Goal: Browse casually: Explore the website without a specific task or goal

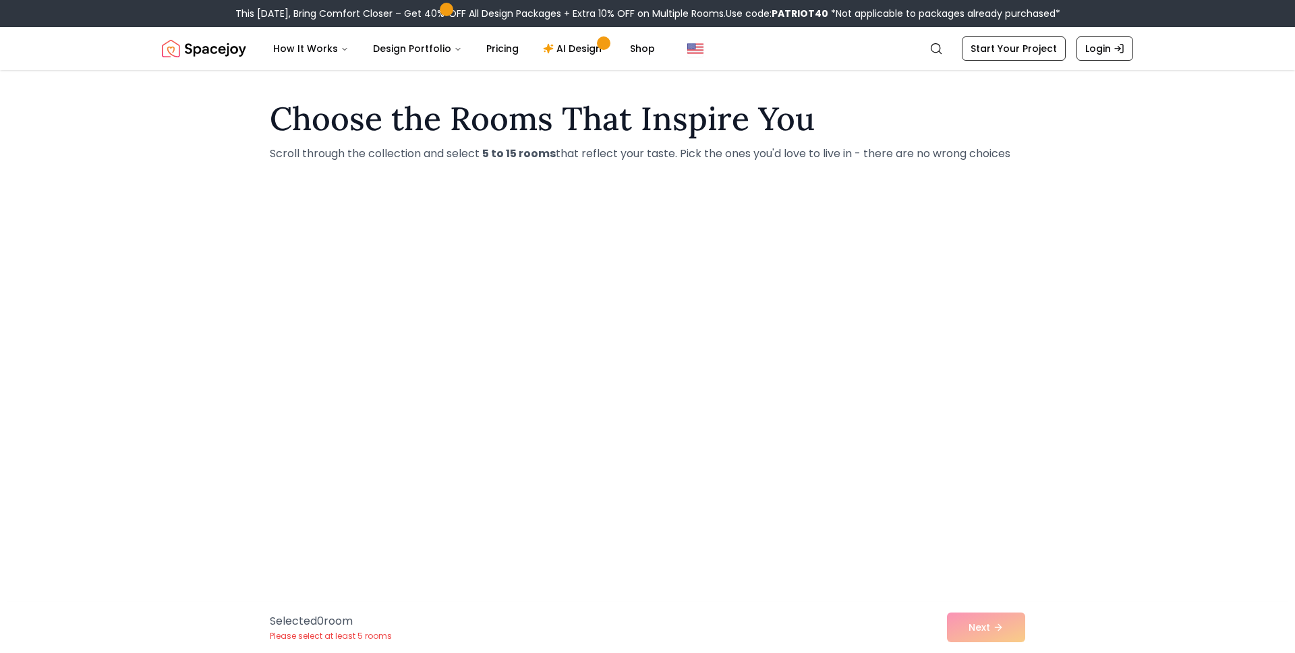
scroll to position [170, 0]
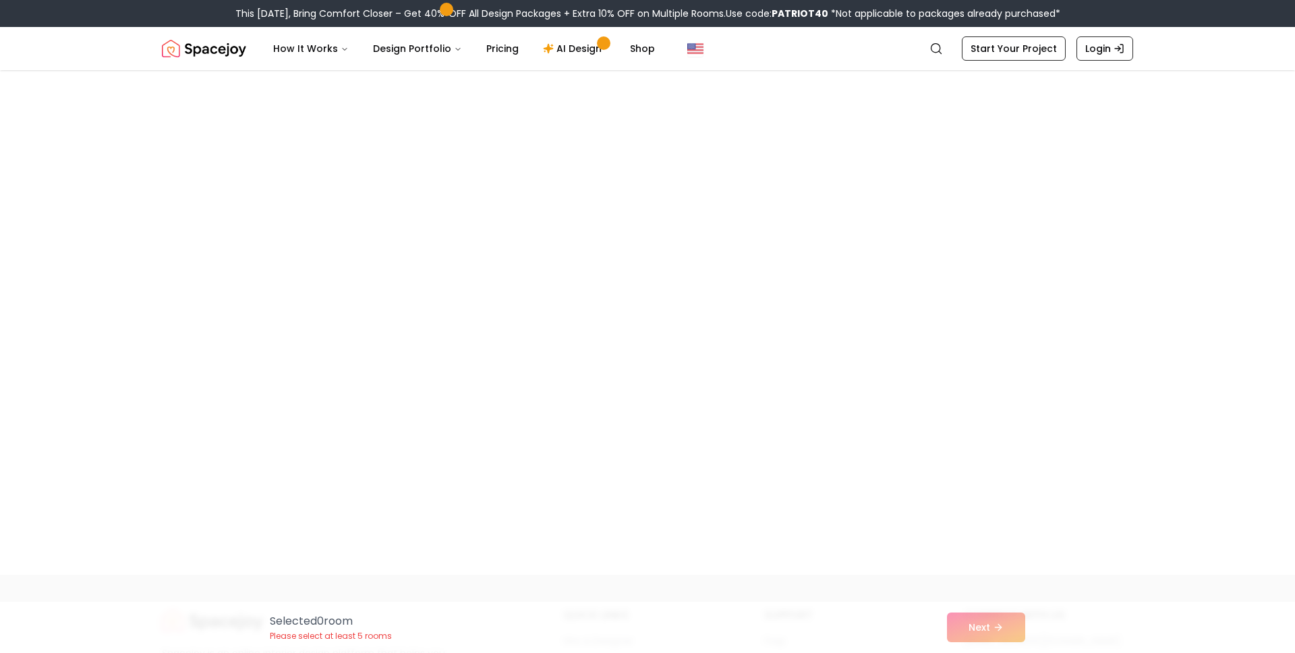
click at [86, 67] on header "Spacejoy Search How It Works Design Portfolio Pricing AI Design Shop Search Sta…" at bounding box center [647, 48] width 1295 height 43
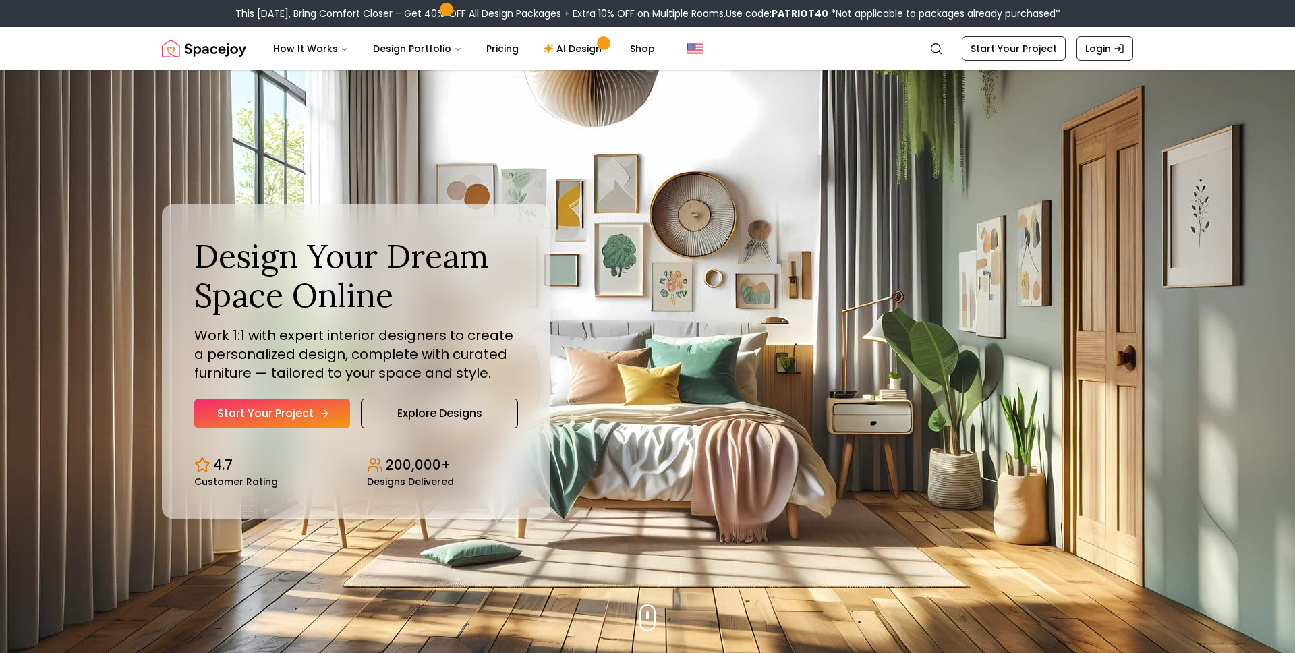
click at [235, 403] on link "Start Your Project" at bounding box center [272, 414] width 156 height 30
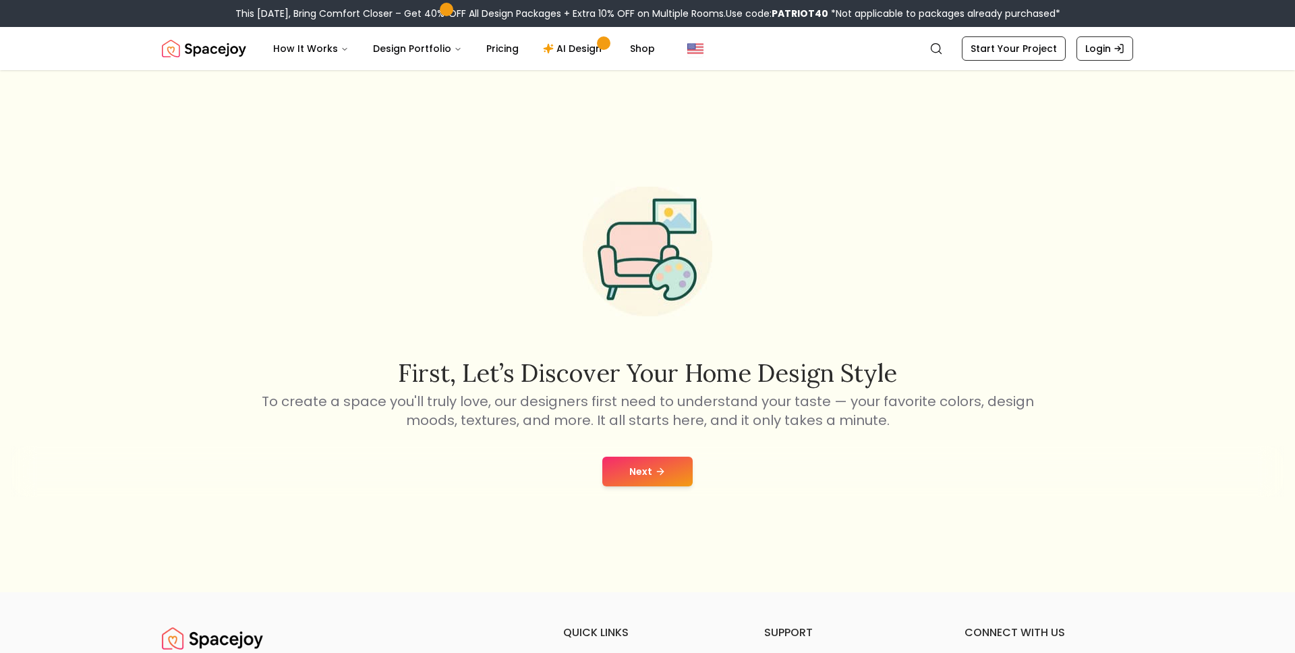
click at [643, 473] on button "Next" at bounding box center [647, 472] width 90 height 30
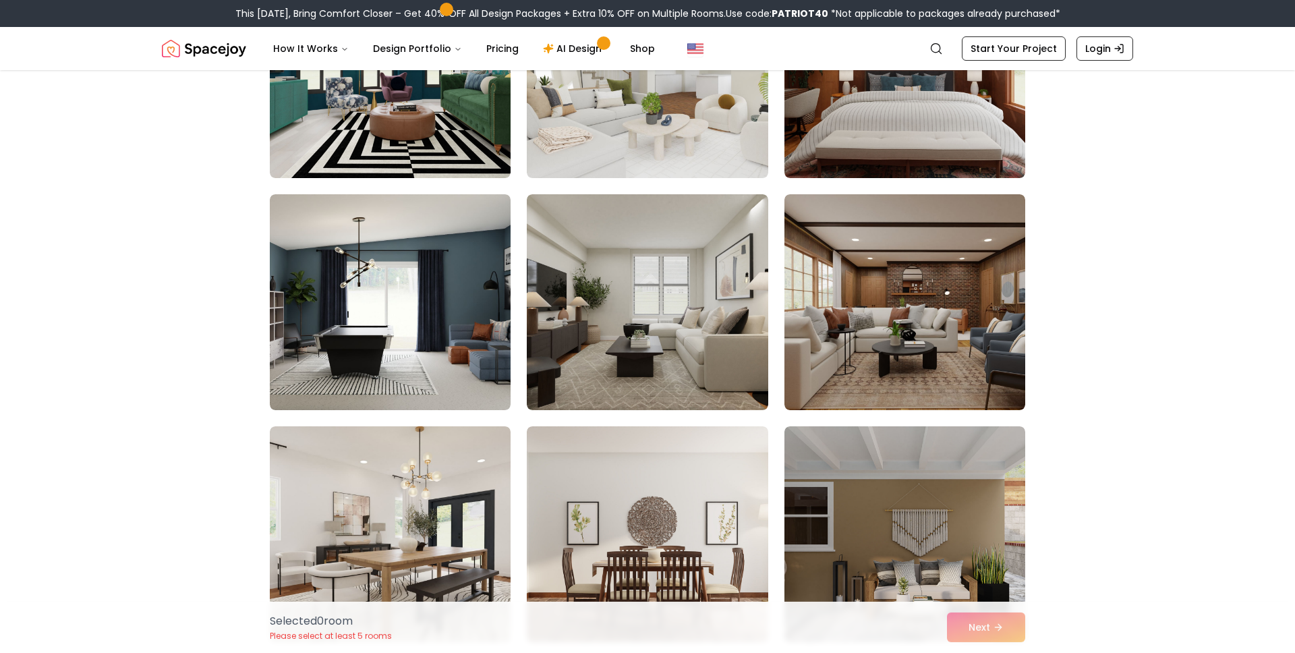
scroll to position [3059, 0]
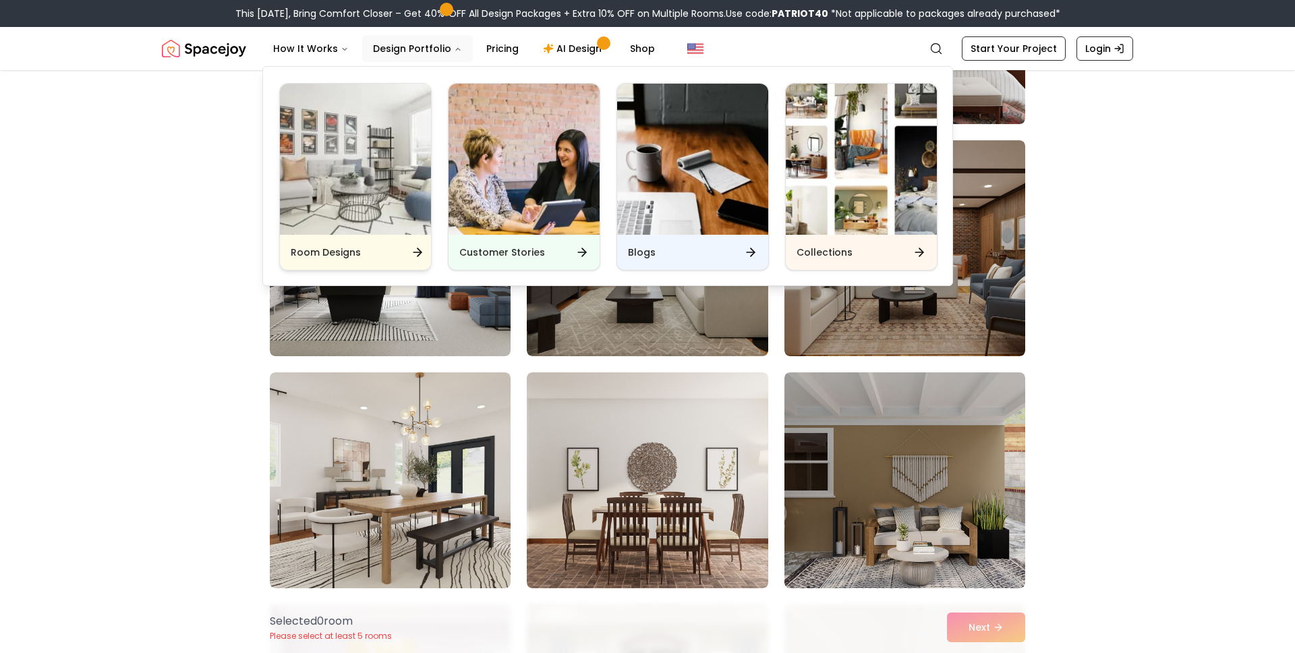
click at [354, 252] on h6 "Room Designs" at bounding box center [326, 252] width 70 height 13
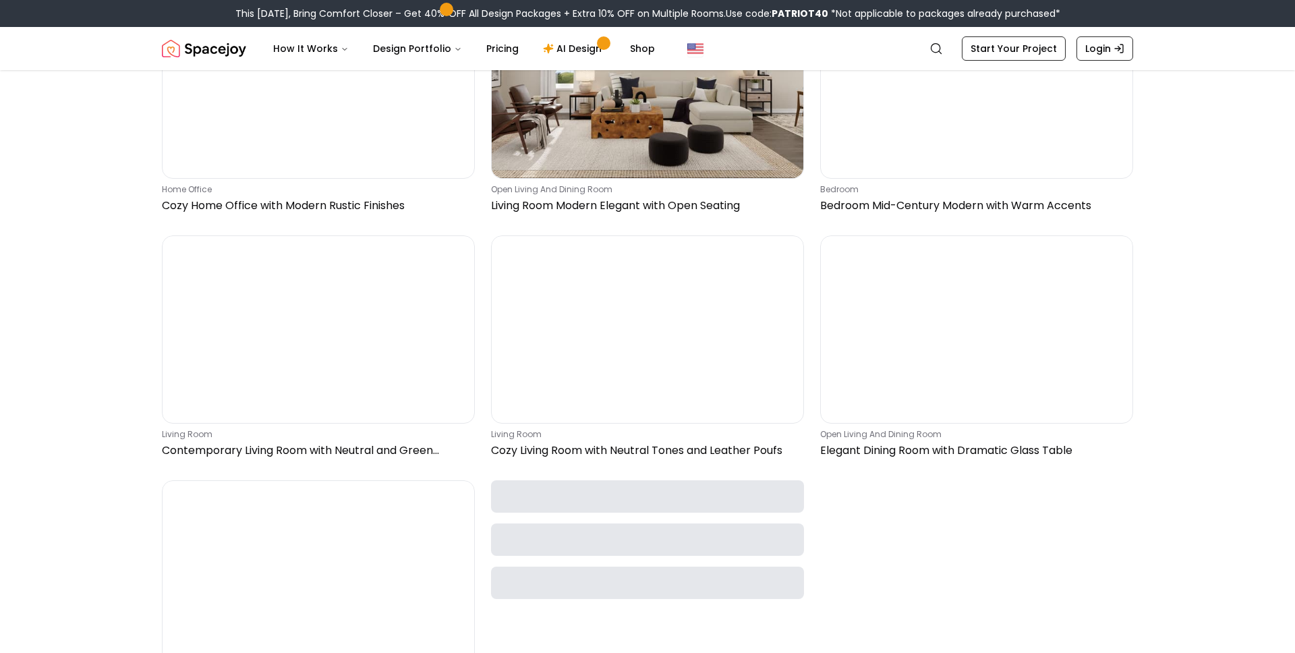
scroll to position [1190, 0]
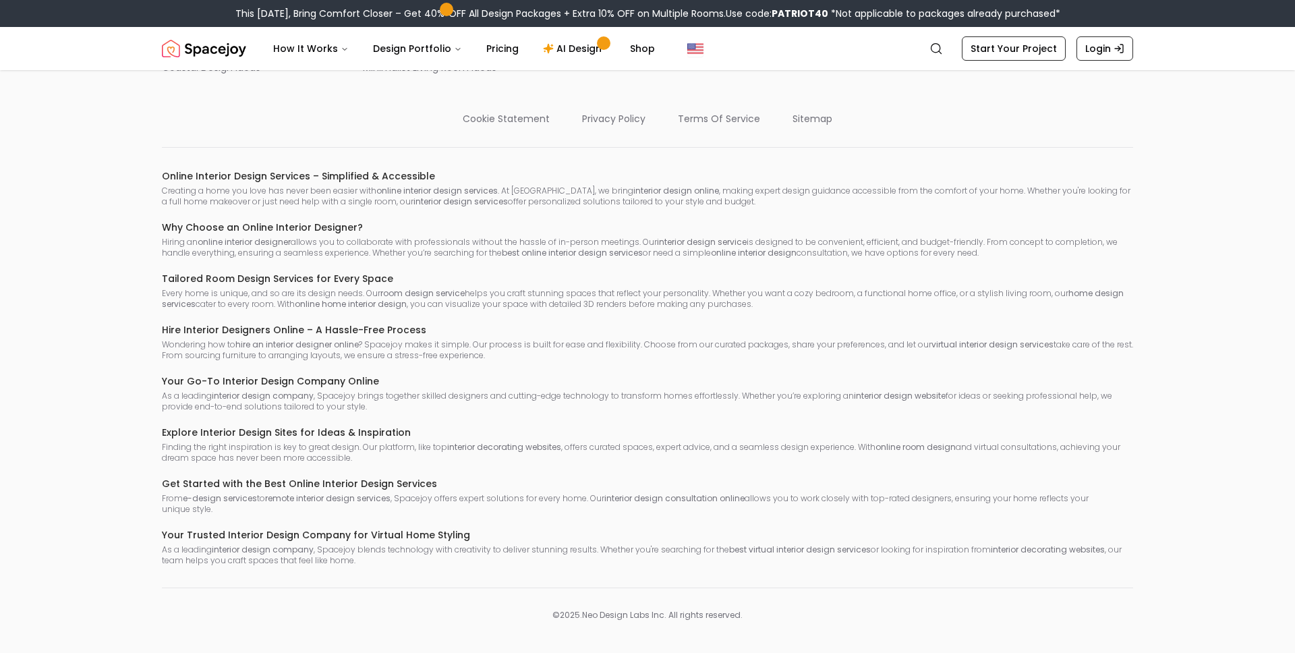
scroll to position [906, 0]
